Goal: Task Accomplishment & Management: Manage account settings

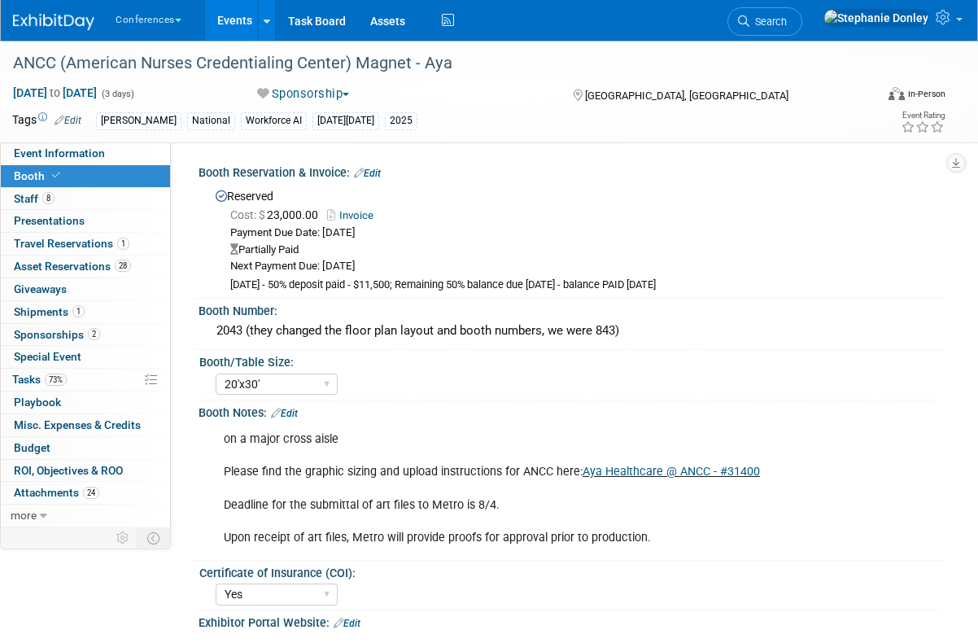
select select "20'x30'"
select select "Yes"
click at [802, 28] on link "Search" at bounding box center [764, 21] width 75 height 28
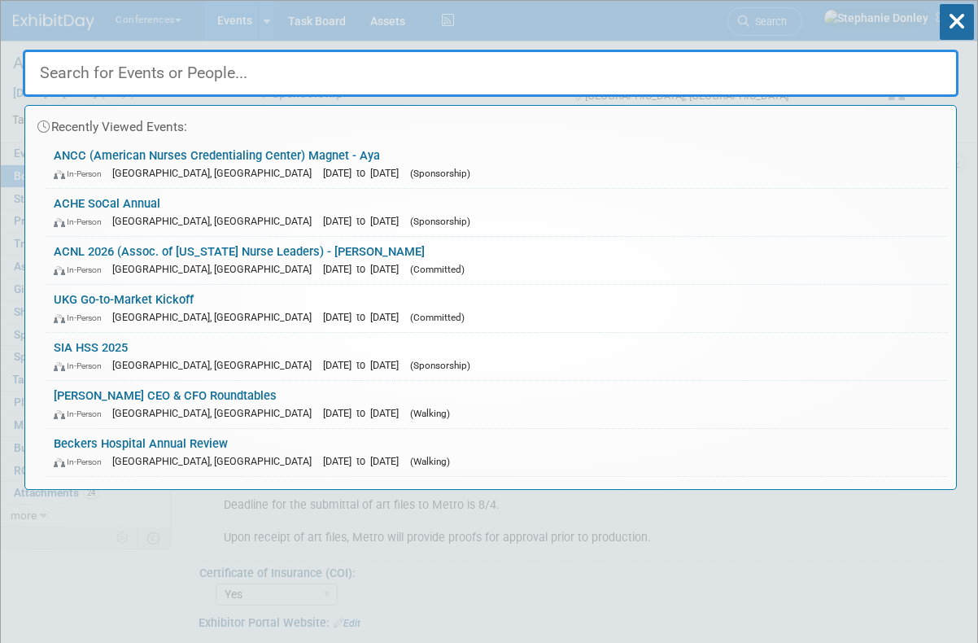
click at [312, 75] on input "text" at bounding box center [490, 73] width 935 height 47
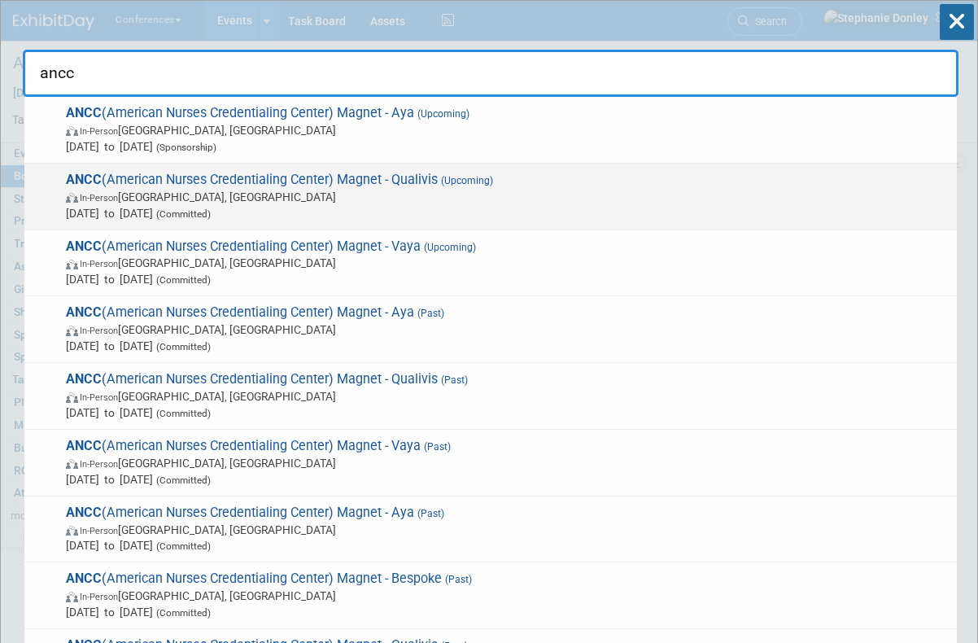
type input "ancc"
click at [162, 188] on span "ANCC (American Nurses Credentialing Center) Magnet - Qualivis (Upcoming) In-Per…" at bounding box center [504, 197] width 887 height 50
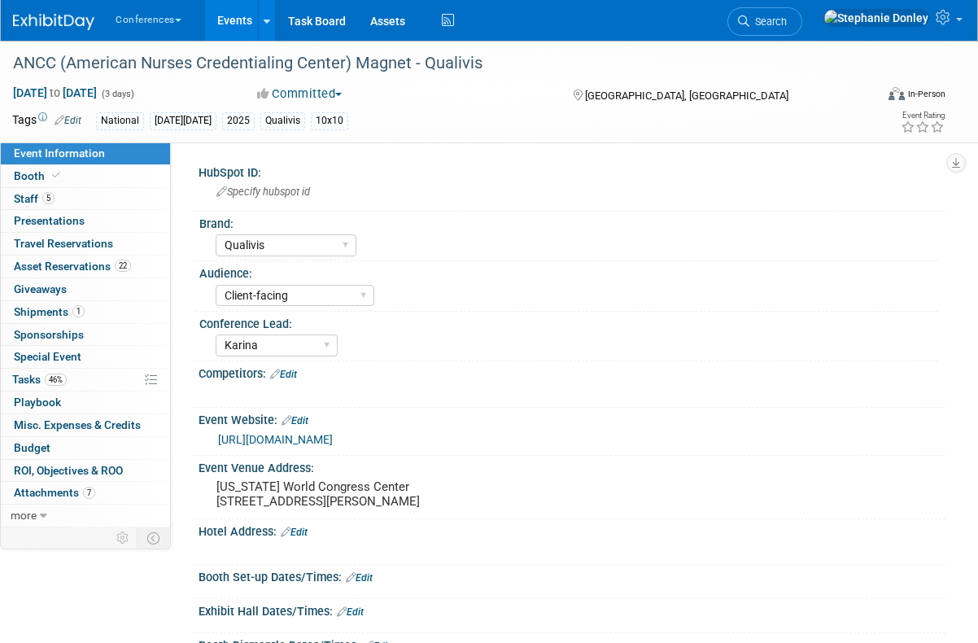
select select "Qualivis"
select select "Client-facing"
select select "Karina"
click at [28, 176] on span "Booth" at bounding box center [39, 175] width 50 height 13
select select "10'x10'"
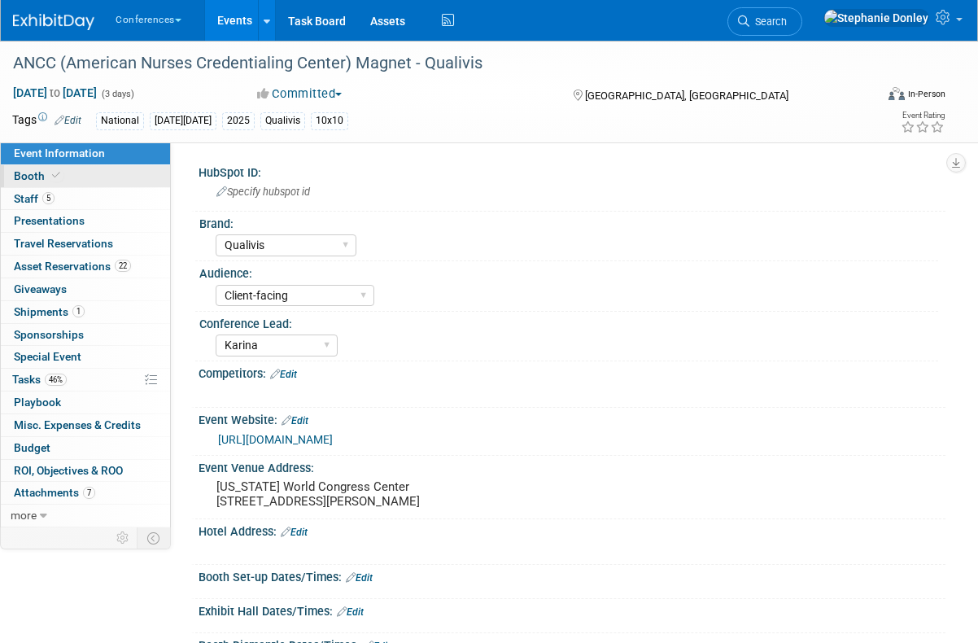
select select "Yes"
